Goal: Task Accomplishment & Management: Manage account settings

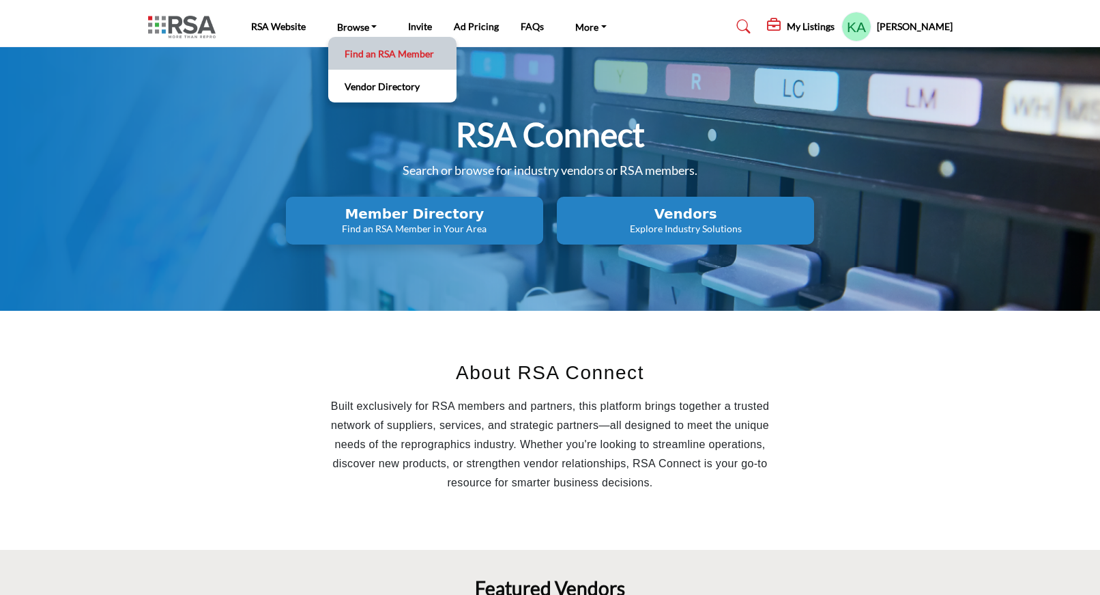
click at [382, 55] on link "Find an RSA Member" at bounding box center [392, 53] width 115 height 19
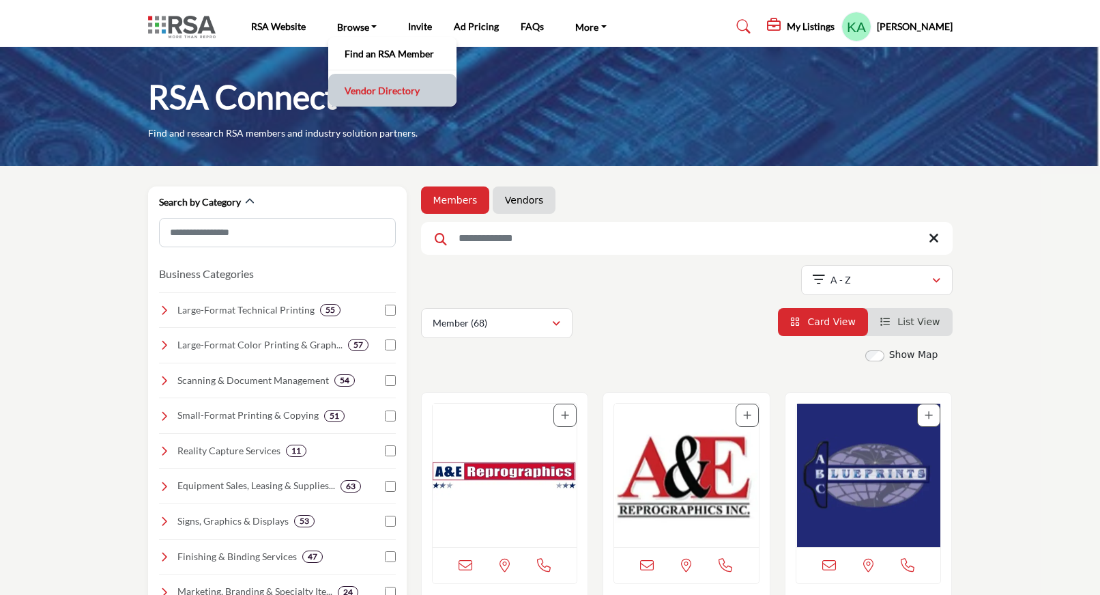
click at [374, 90] on link "Vendor Directory" at bounding box center [392, 90] width 115 height 19
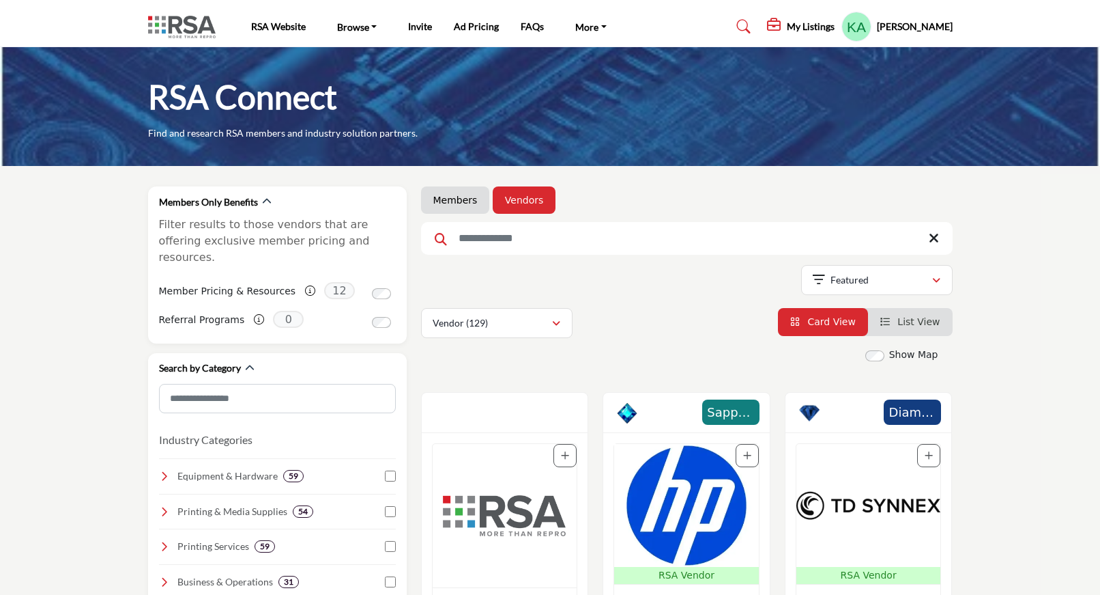
click at [445, 205] on link "Members" at bounding box center [455, 200] width 44 height 14
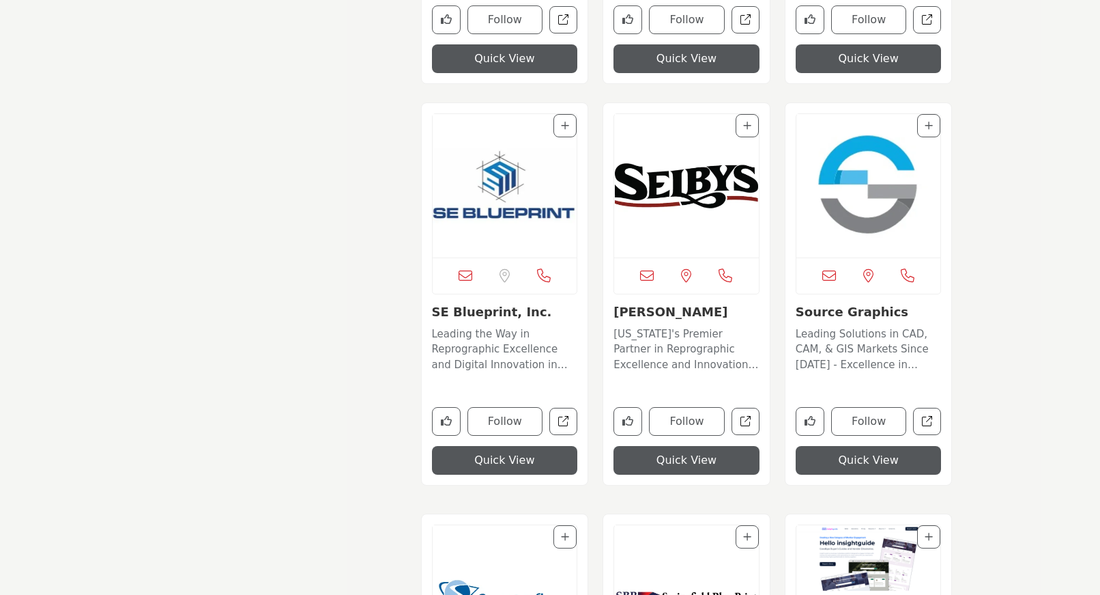
scroll to position [8426, 0]
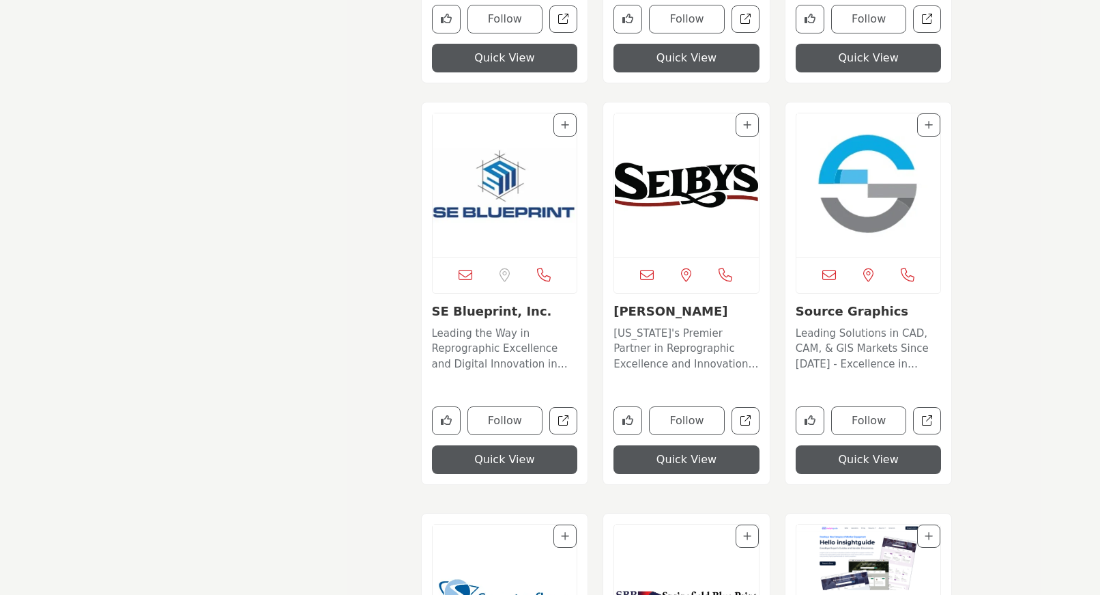
click at [475, 208] on img "Open Listing in new tab" at bounding box center [505, 184] width 145 height 143
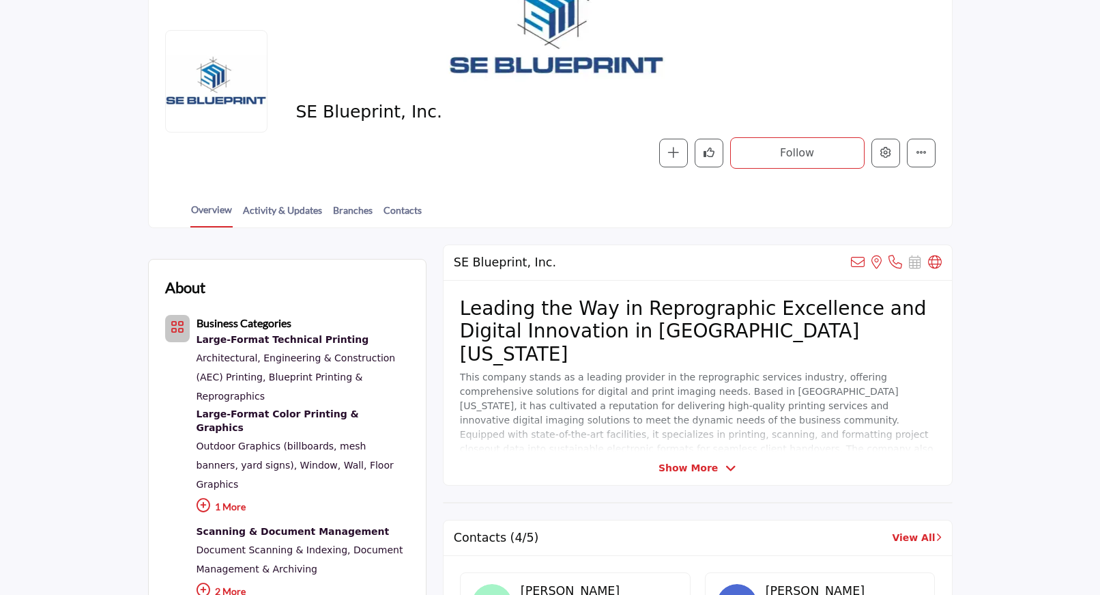
scroll to position [139, 0]
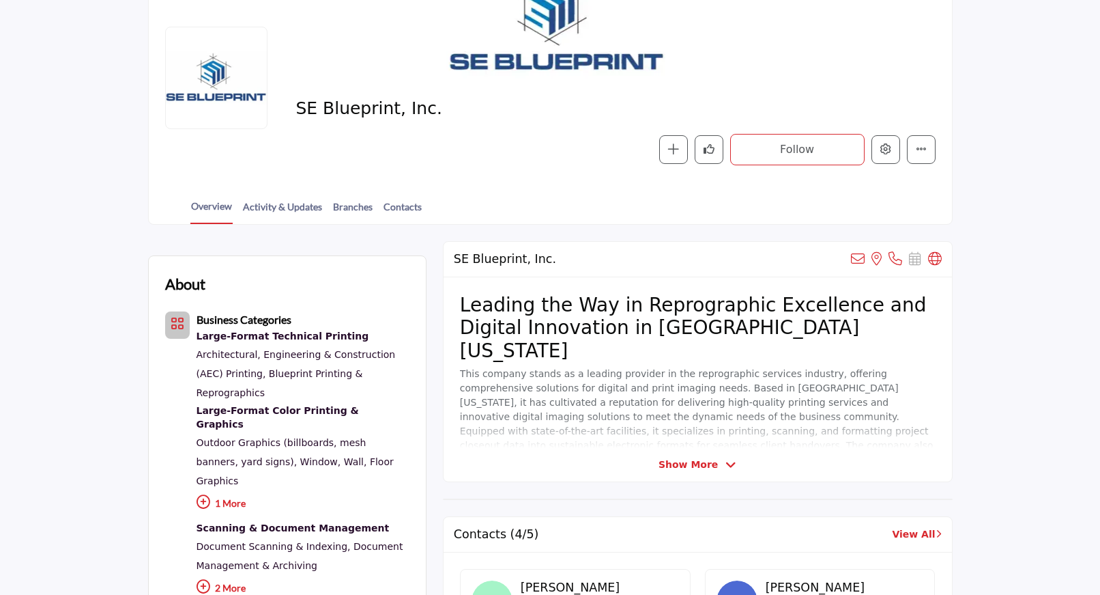
click at [683, 467] on span "Show More" at bounding box center [688, 464] width 59 height 14
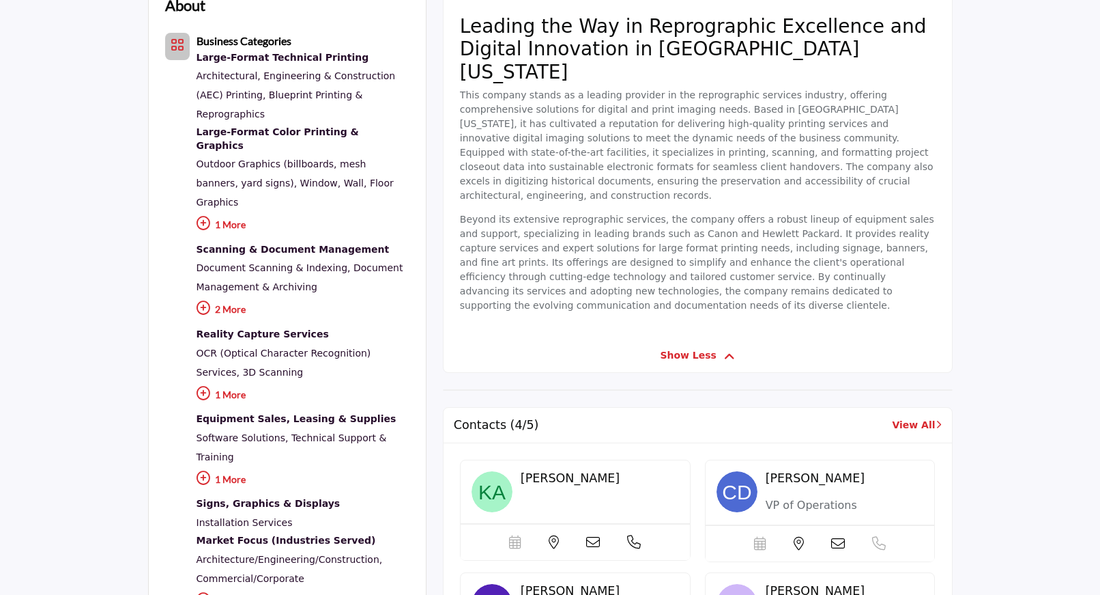
scroll to position [487, 0]
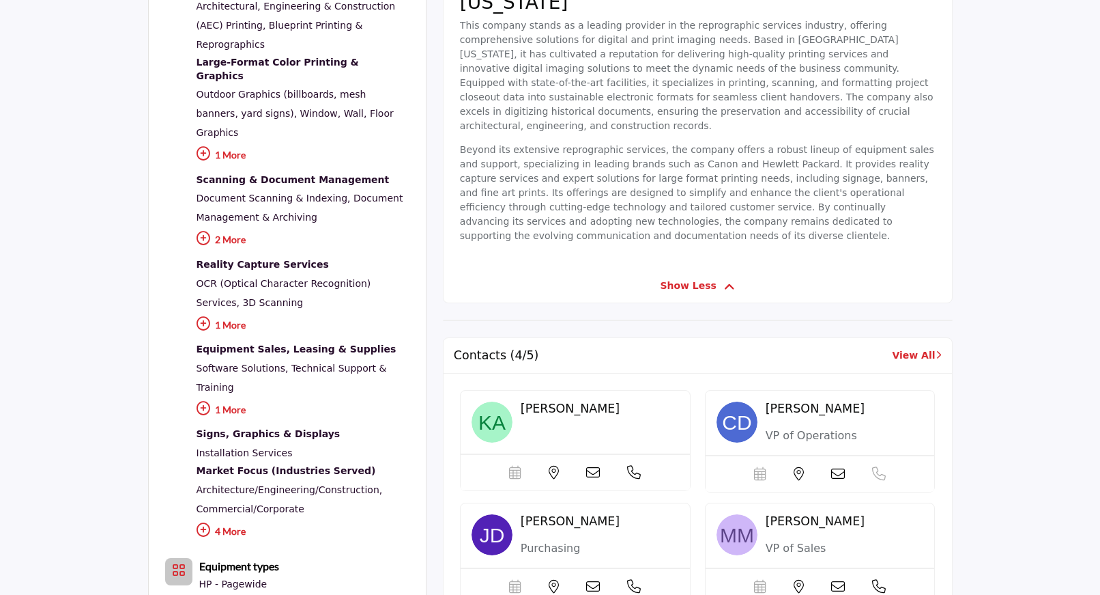
click at [477, 401] on img at bounding box center [492, 421] width 41 height 41
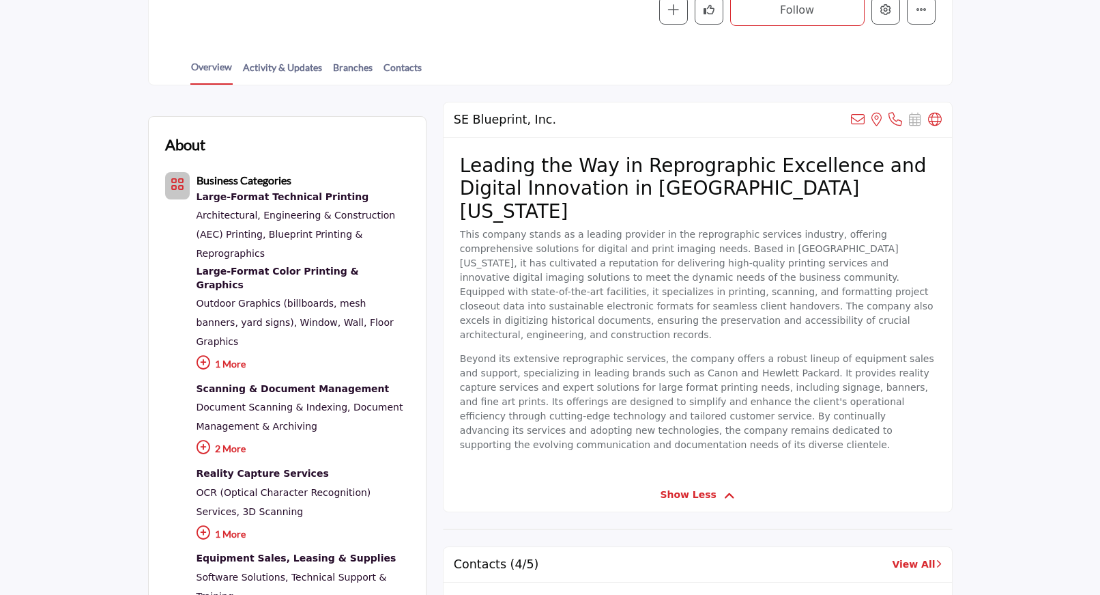
scroll to position [0, 0]
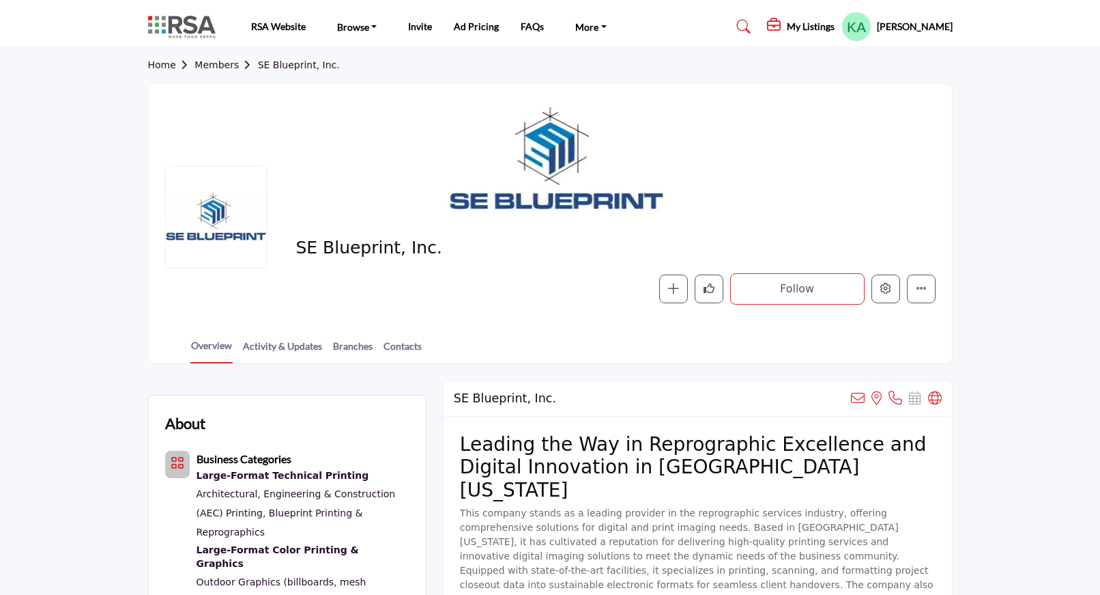
click at [787, 22] on h5 "My Listings" at bounding box center [811, 26] width 48 height 12
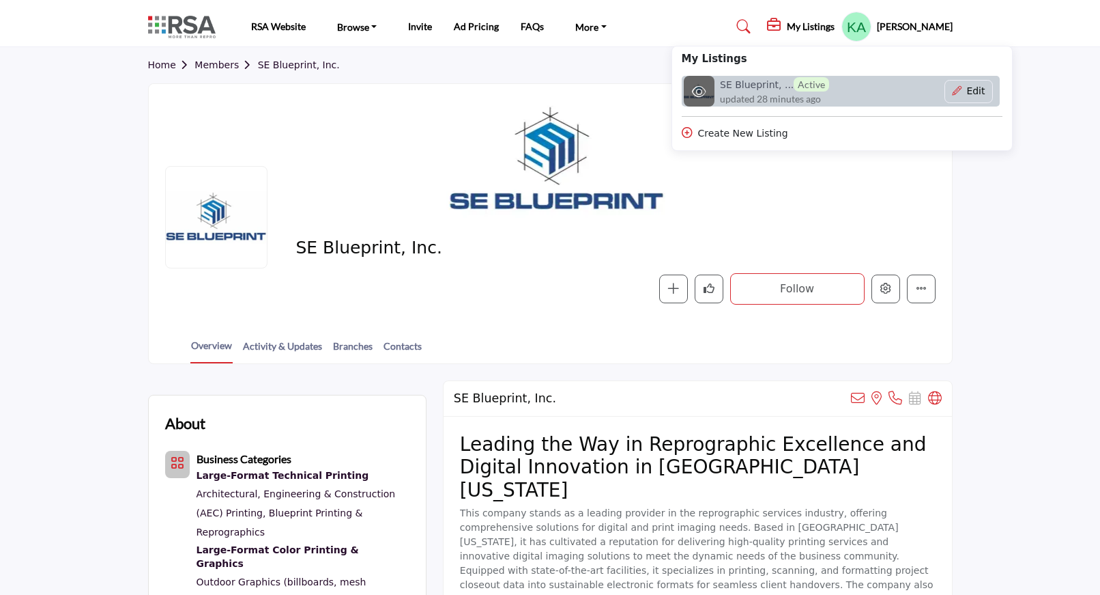
click at [748, 85] on h6 "SE Blueprint, ... Active" at bounding box center [774, 84] width 109 height 14
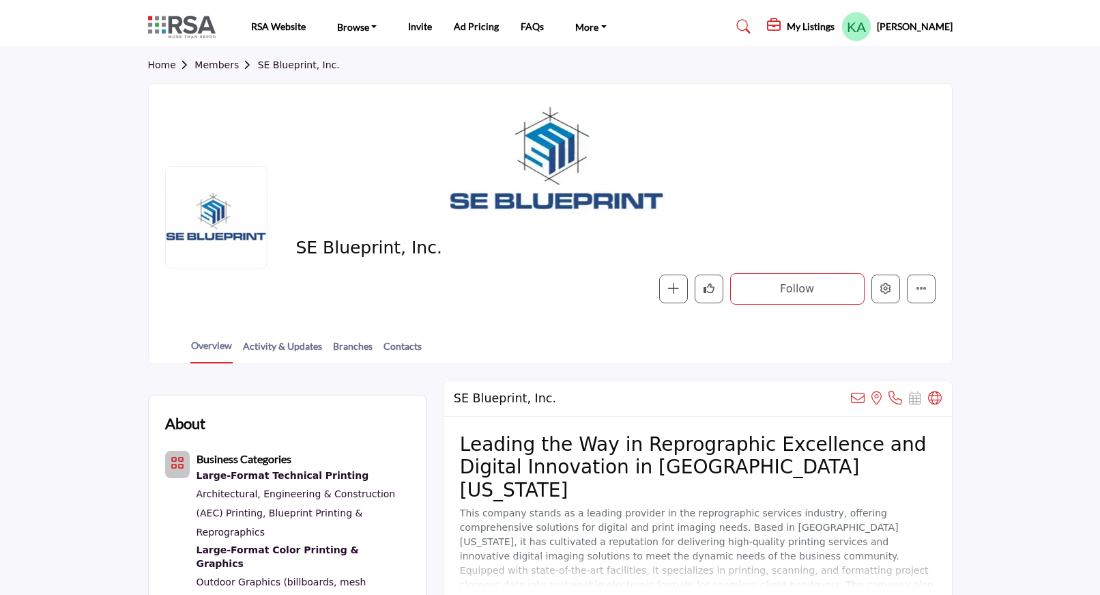
click at [815, 27] on h5 "My Listings" at bounding box center [811, 26] width 48 height 12
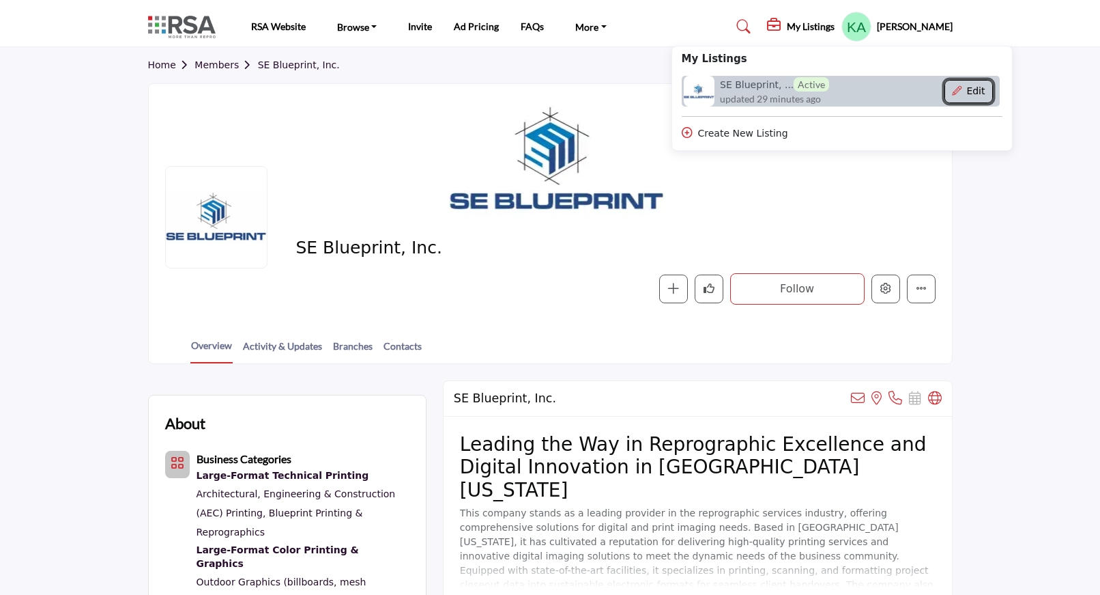
click at [952, 94] on icon "Show Company Details With Edit Page" at bounding box center [957, 91] width 10 height 10
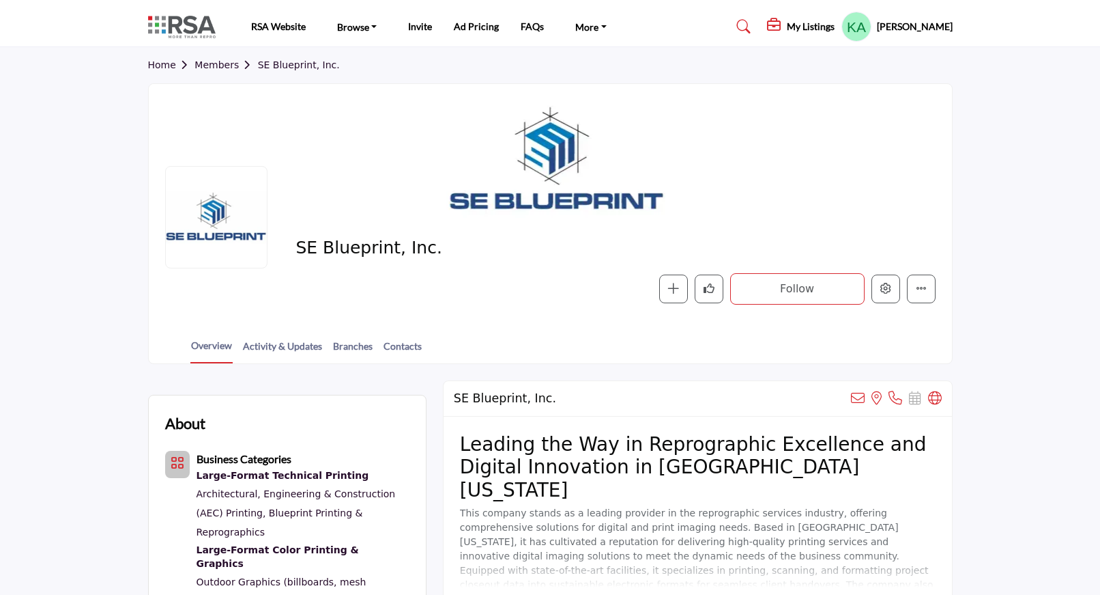
click at [805, 29] on h5 "My Listings" at bounding box center [811, 26] width 48 height 12
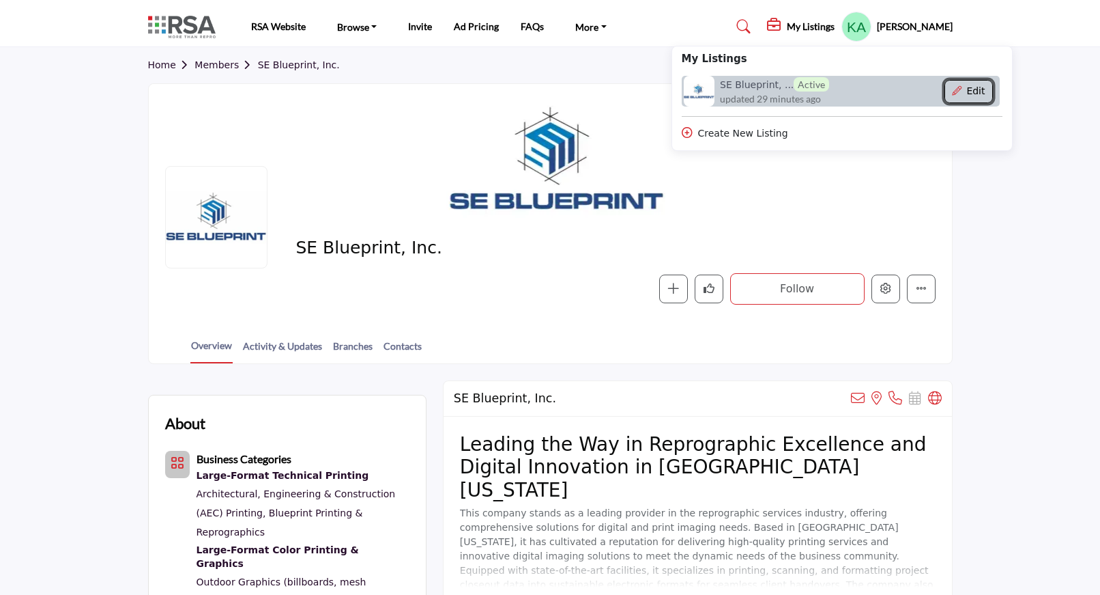
click at [962, 89] on button "Edit" at bounding box center [969, 91] width 48 height 23
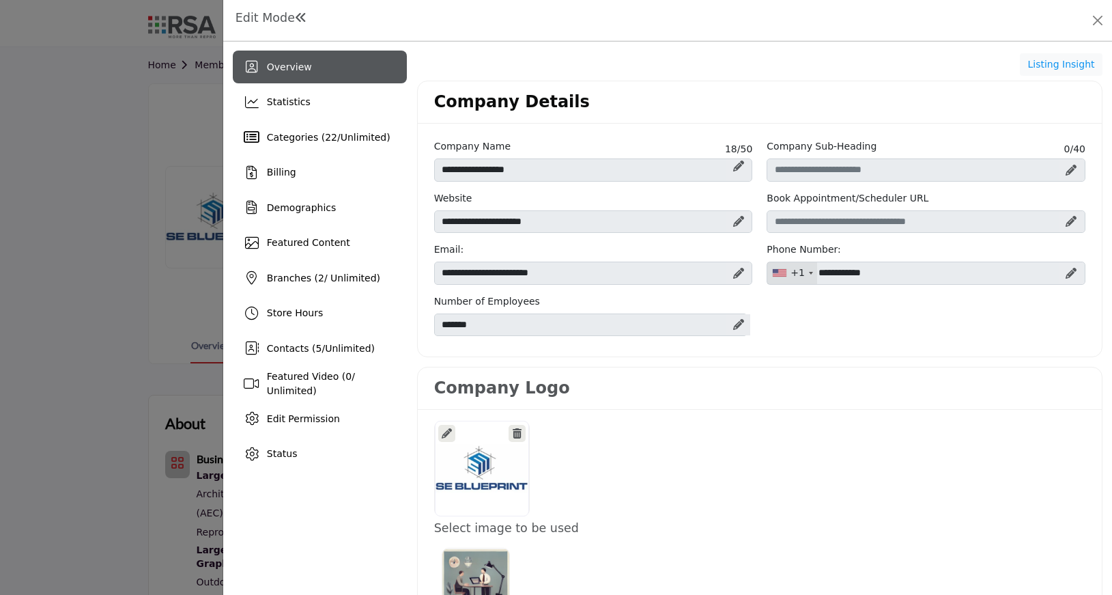
click at [275, 16] on h1 "Edit Mode" at bounding box center [272, 18] width 72 height 14
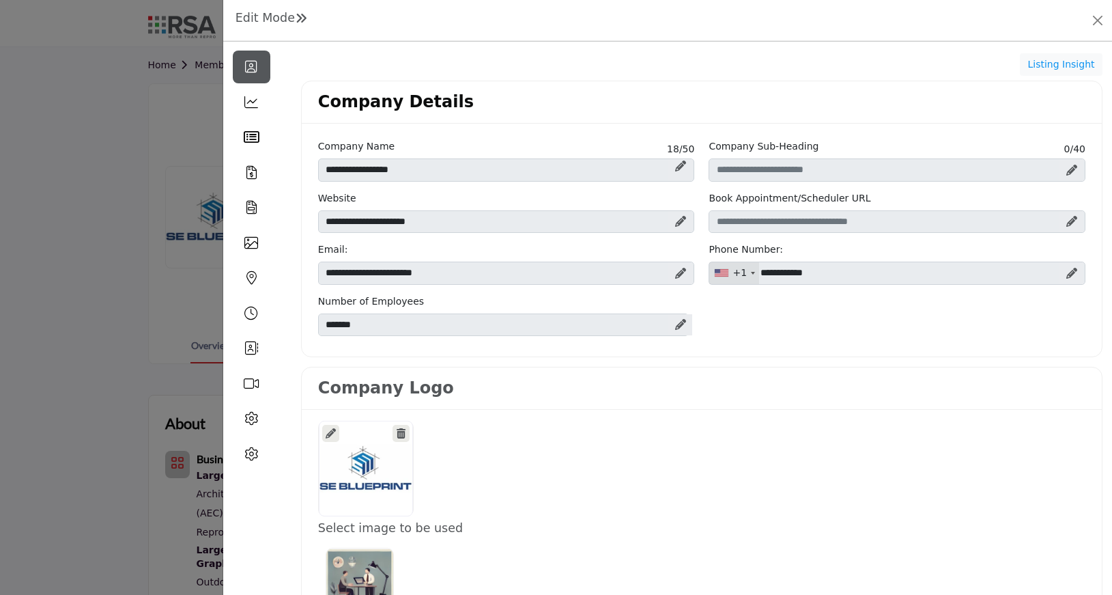
click at [275, 16] on h1 "Edit Mode" at bounding box center [272, 18] width 72 height 14
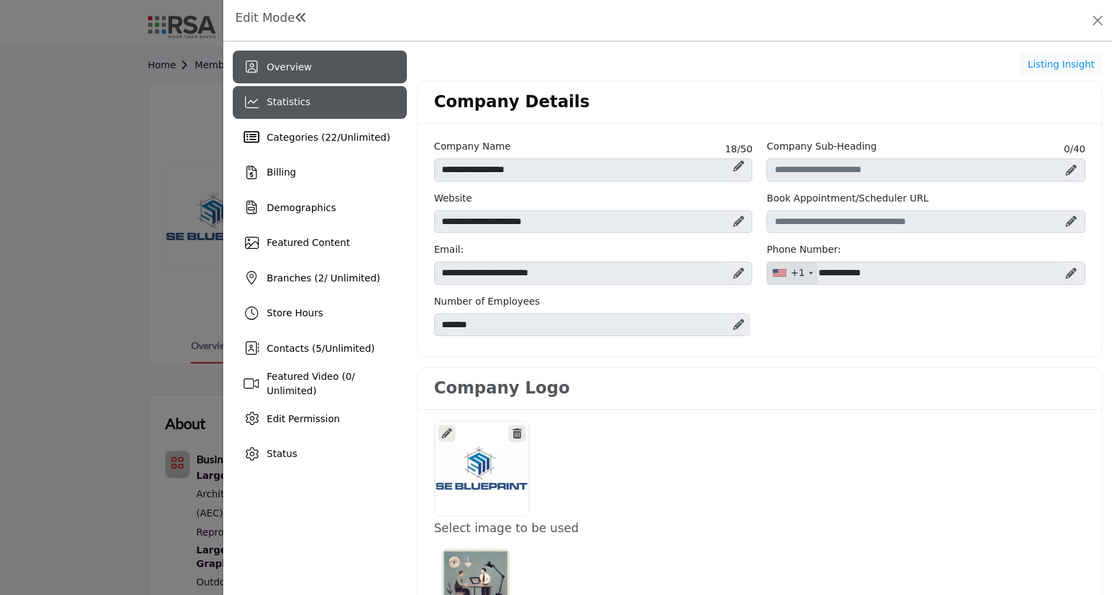
scroll to position [78, 0]
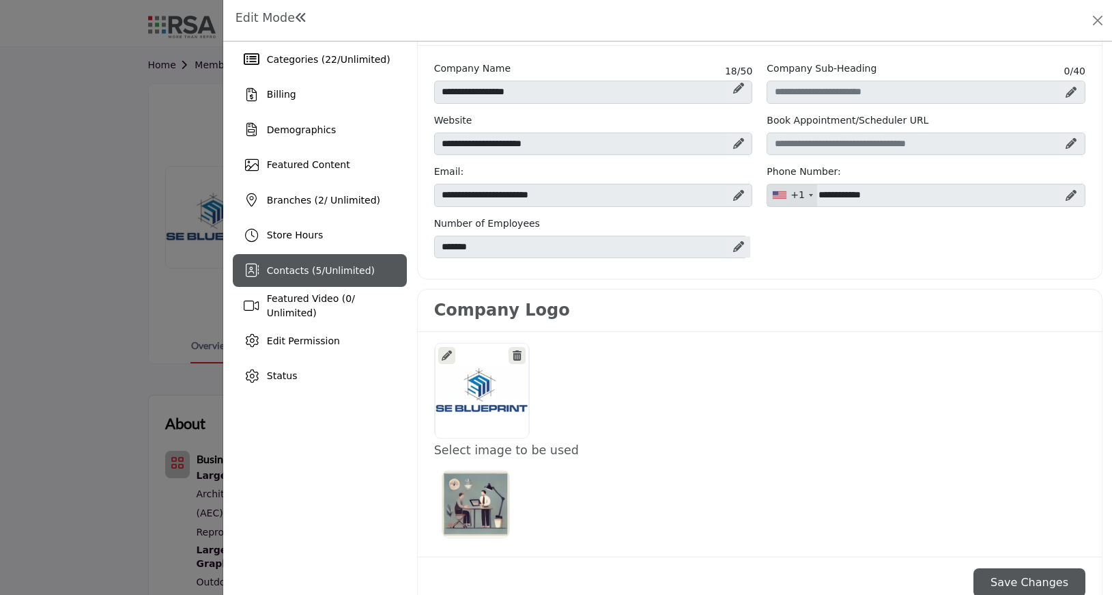
click at [297, 266] on span "Contacts ( 5 / Unlimited )" at bounding box center [321, 270] width 108 height 11
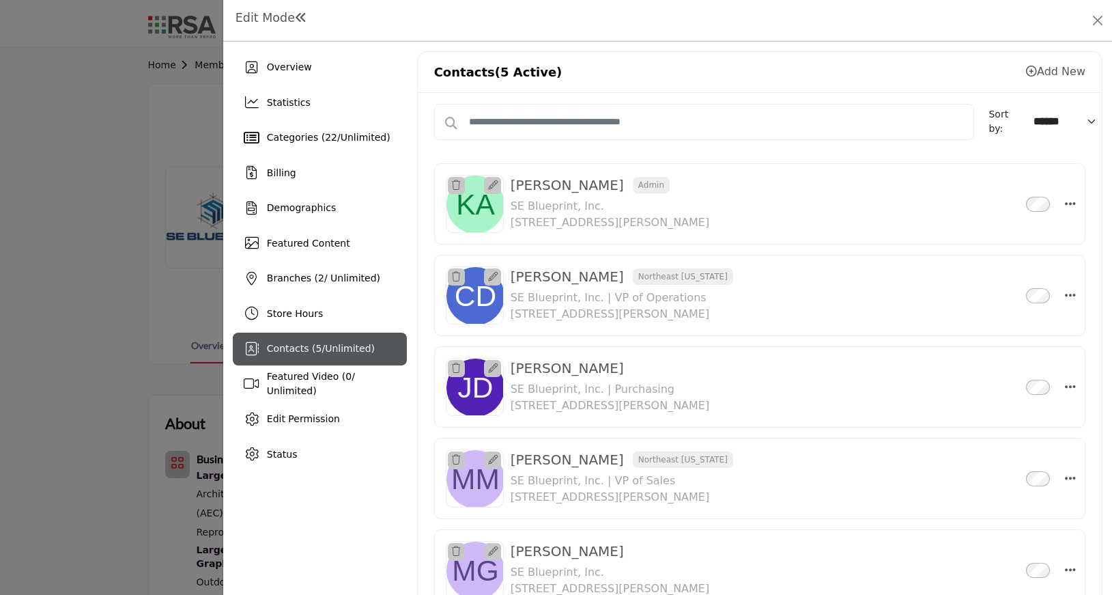
click at [489, 186] on icon at bounding box center [493, 185] width 10 height 10
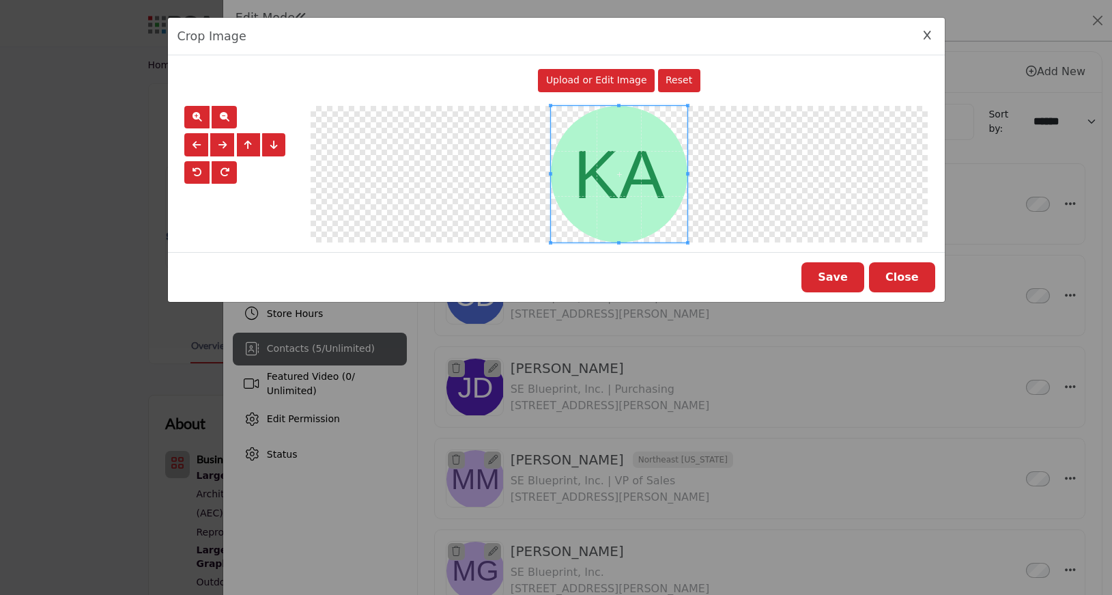
click at [914, 274] on button "Close" at bounding box center [902, 277] width 66 height 30
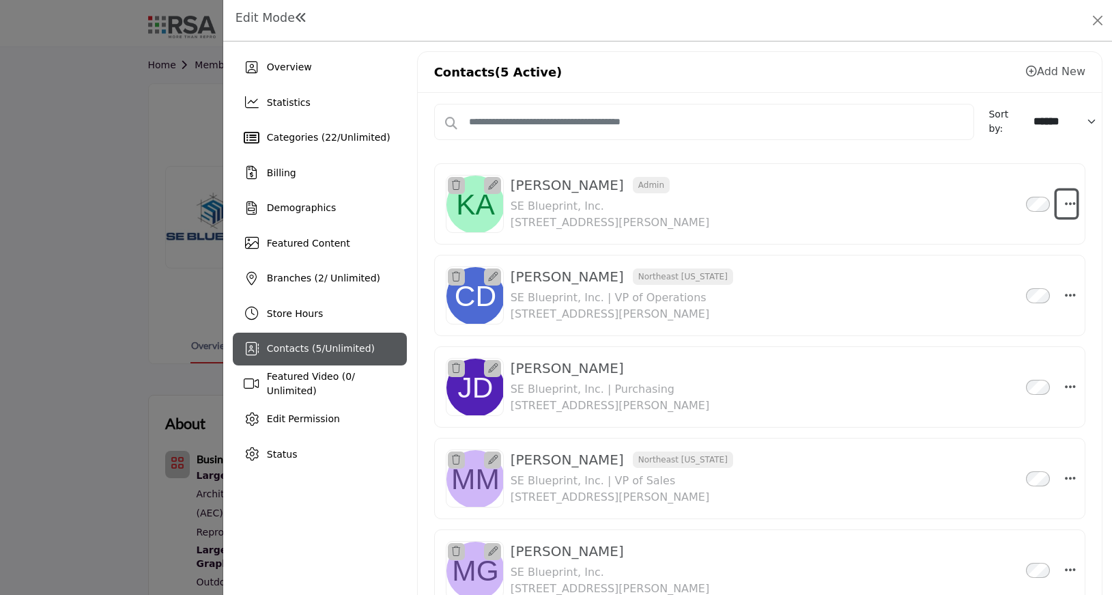
click at [1065, 199] on icon "Select Droddown options" at bounding box center [1070, 203] width 11 height 12
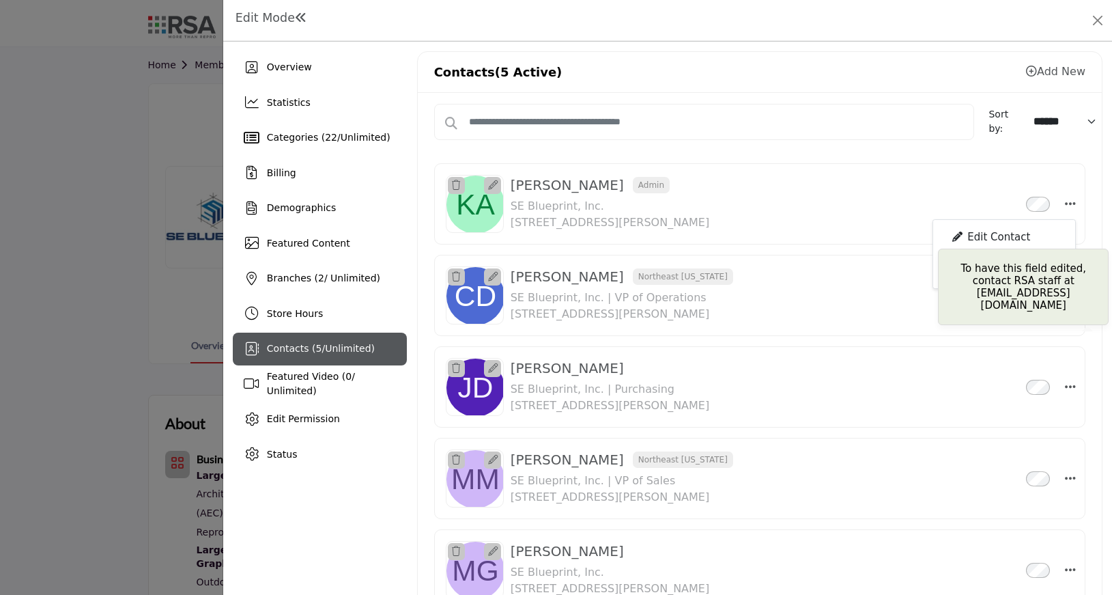
click at [989, 236] on div "Edit Contact" at bounding box center [1004, 238] width 132 height 26
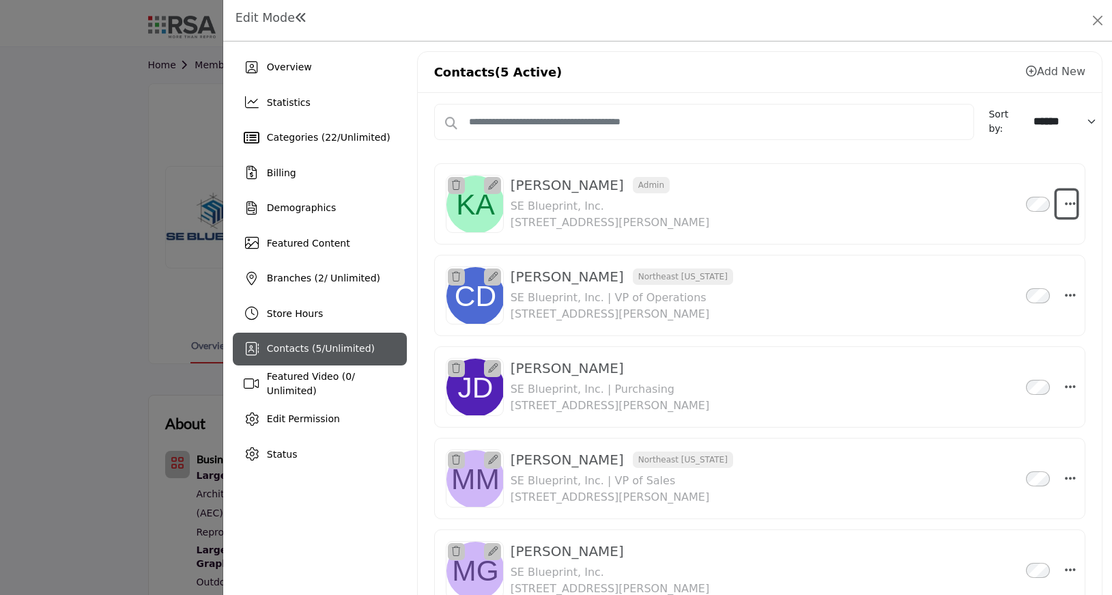
click at [1065, 205] on icon "Select Droddown options" at bounding box center [1070, 203] width 11 height 12
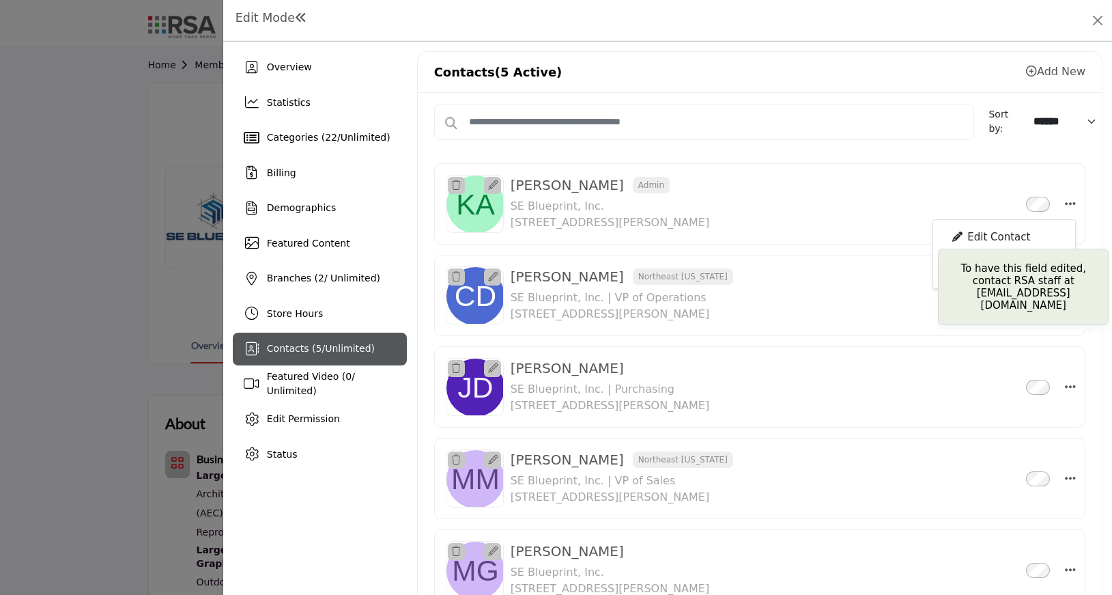
click at [978, 235] on div "Edit Contact" at bounding box center [1004, 238] width 132 height 26
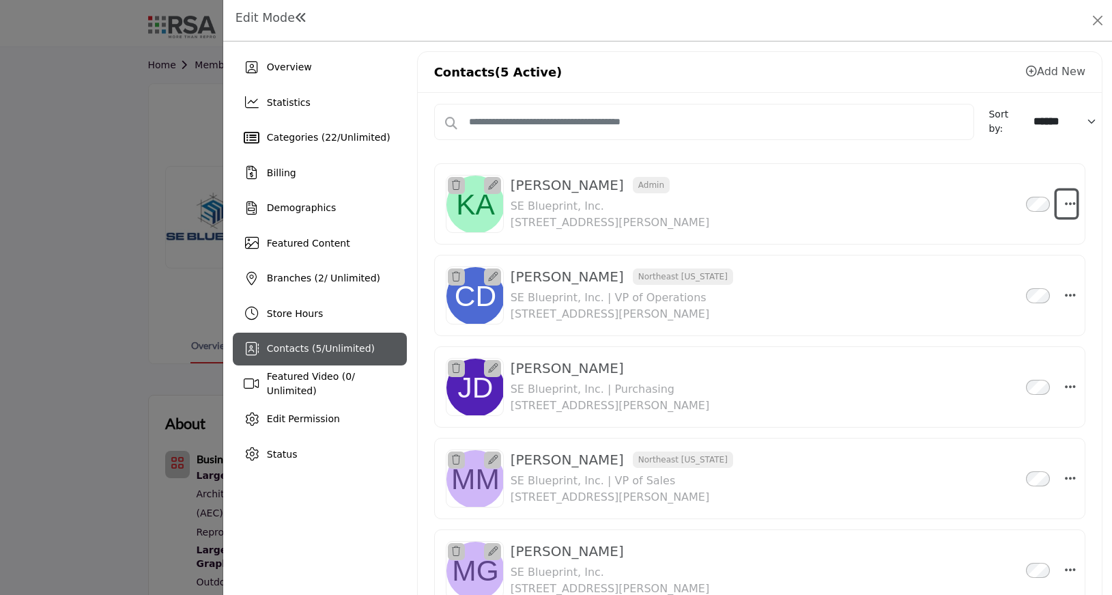
click at [1065, 206] on icon "Select Droddown options" at bounding box center [1070, 203] width 11 height 12
click at [492, 187] on icon at bounding box center [493, 185] width 10 height 10
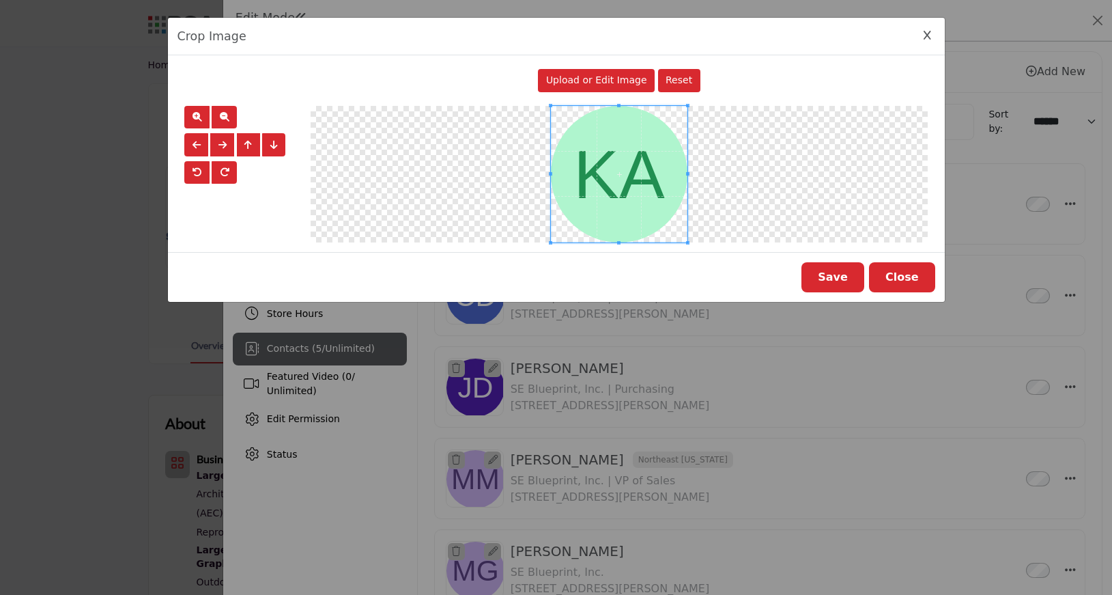
click at [902, 276] on button "Close" at bounding box center [902, 277] width 66 height 30
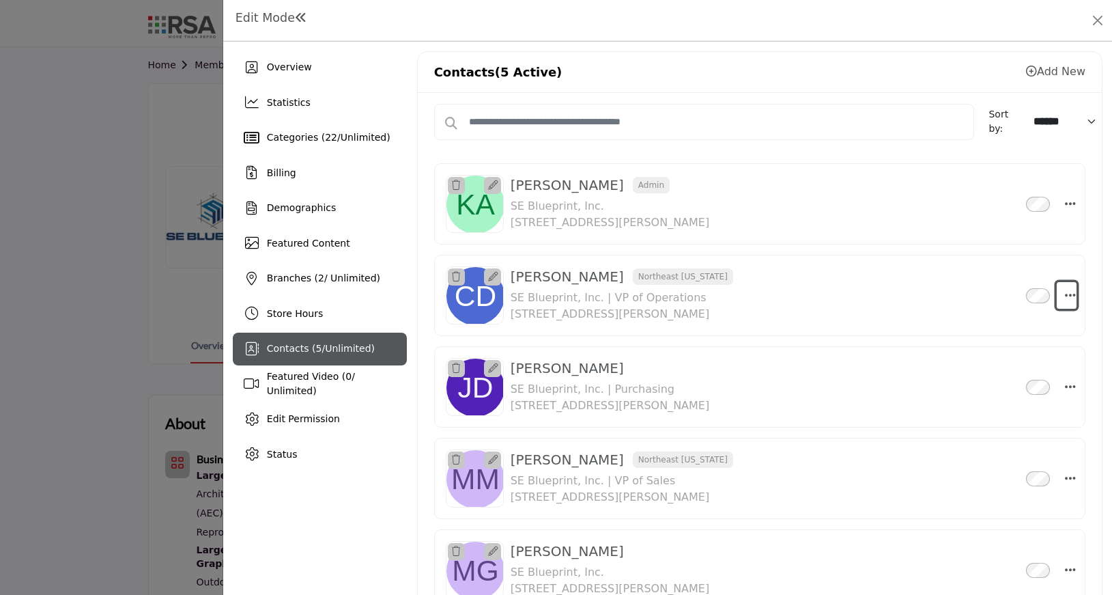
click at [1057, 292] on button "Select Droddown options" at bounding box center [1067, 295] width 20 height 27
click at [971, 358] on link "Edit Contact" at bounding box center [1004, 360] width 132 height 25
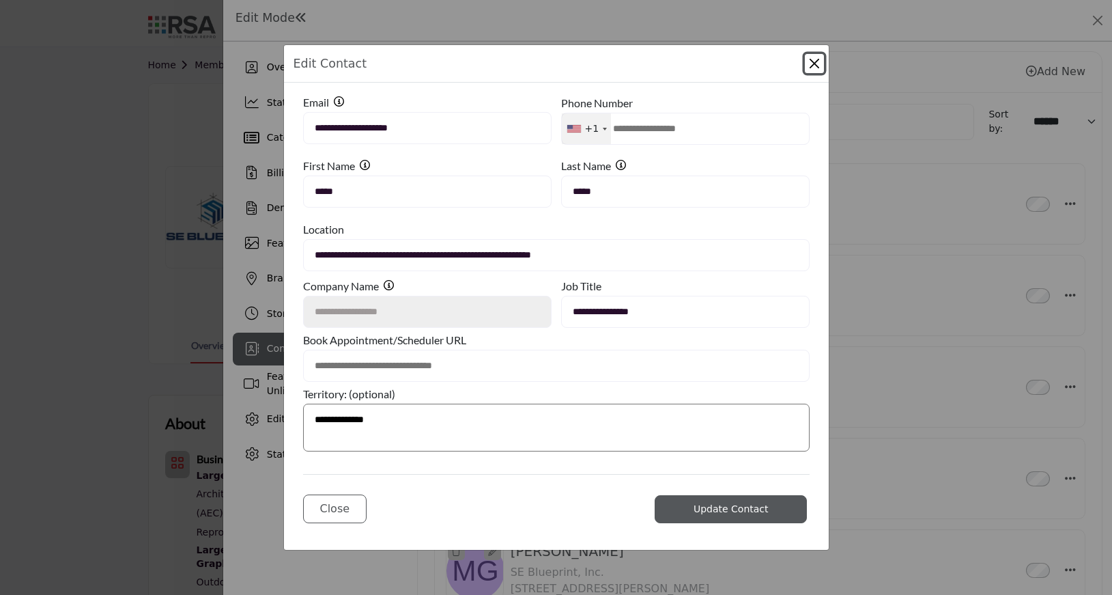
click at [816, 66] on button "Close Modal" at bounding box center [814, 63] width 19 height 19
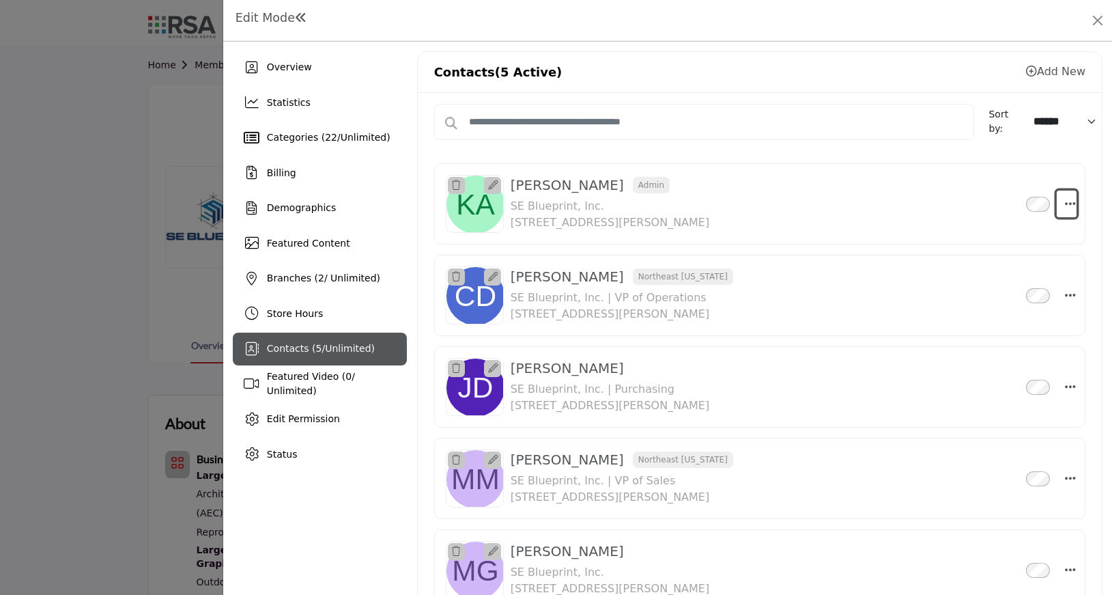
click at [1065, 203] on icon "Select Droddown options" at bounding box center [1070, 203] width 11 height 12
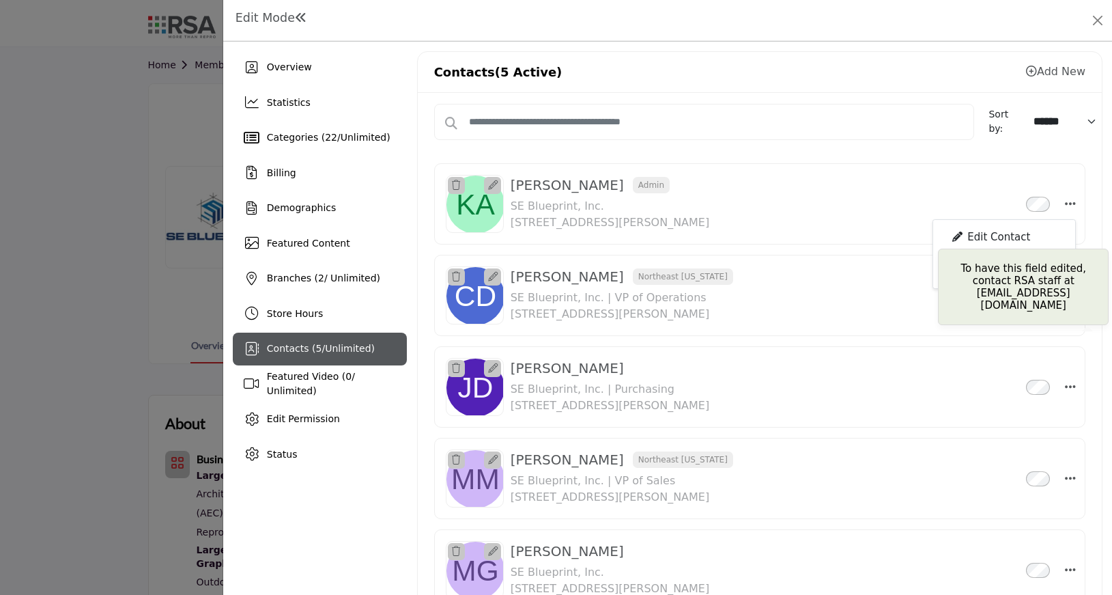
click at [980, 239] on div "Edit Contact" at bounding box center [1004, 238] width 132 height 26
